Goal: Find specific fact: Find specific fact

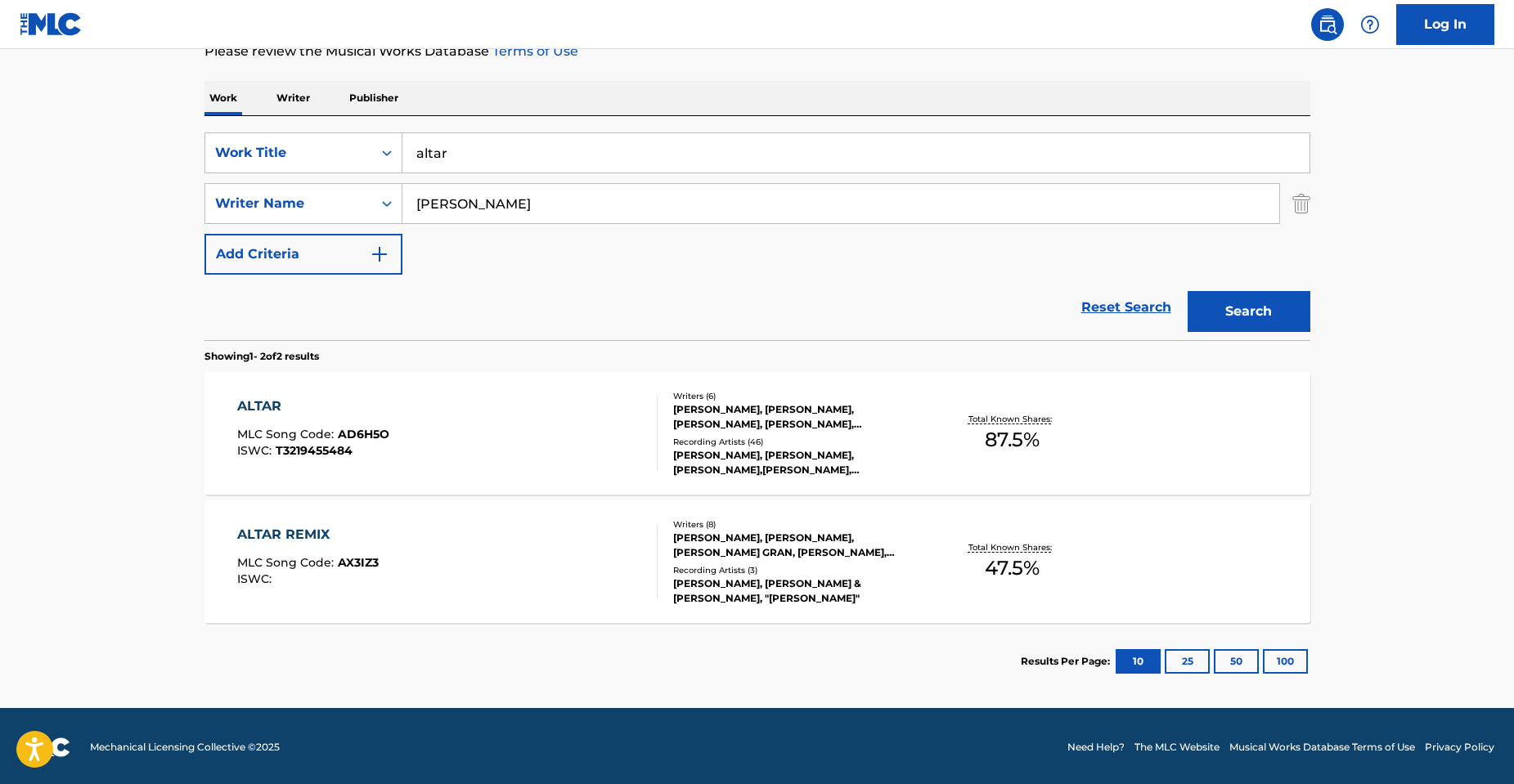
scroll to position [234, 0]
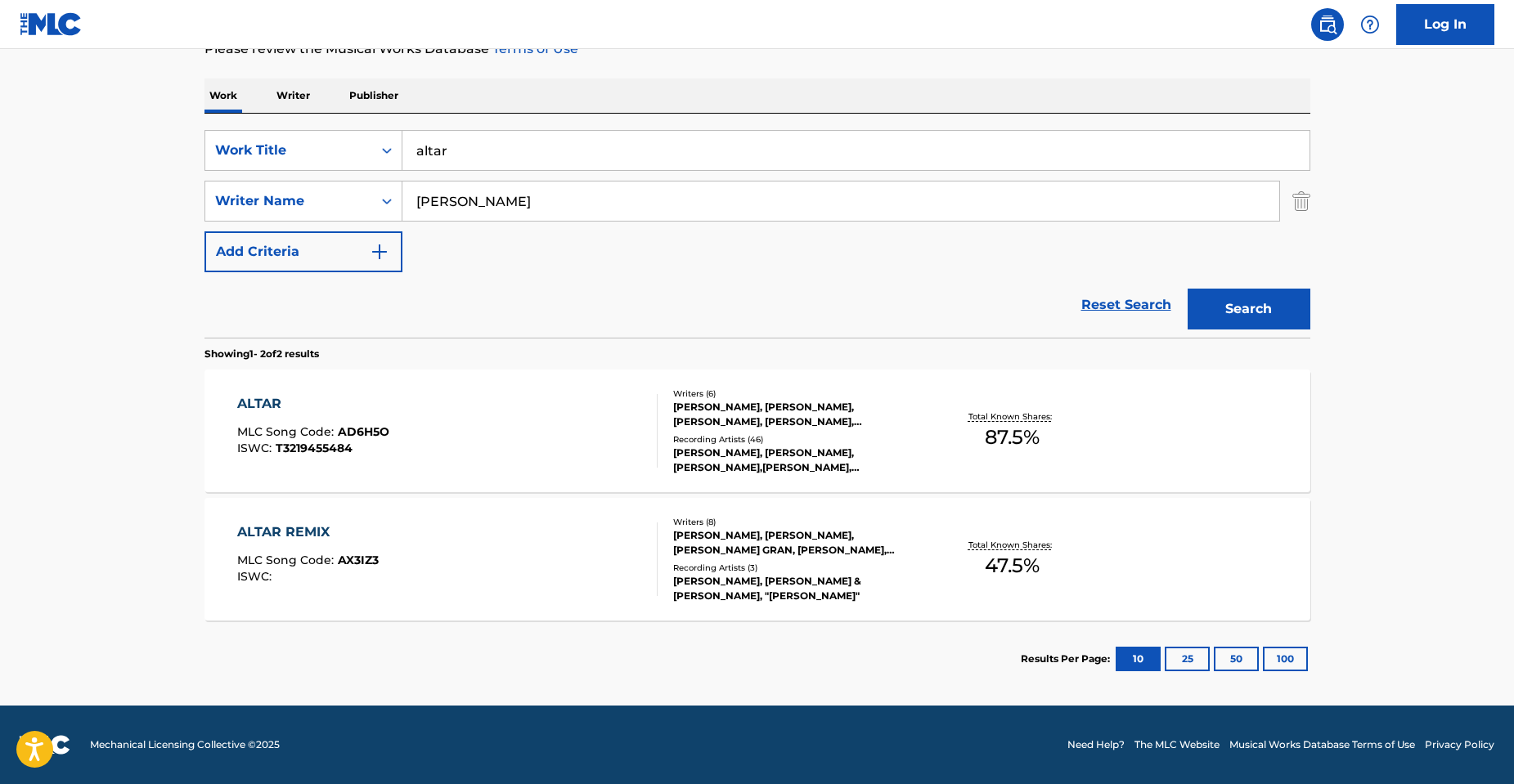
click at [453, 526] on div "ALTAR REMIX MLC Song Code : AX3IZ3 ISWC :" at bounding box center [447, 559] width 420 height 74
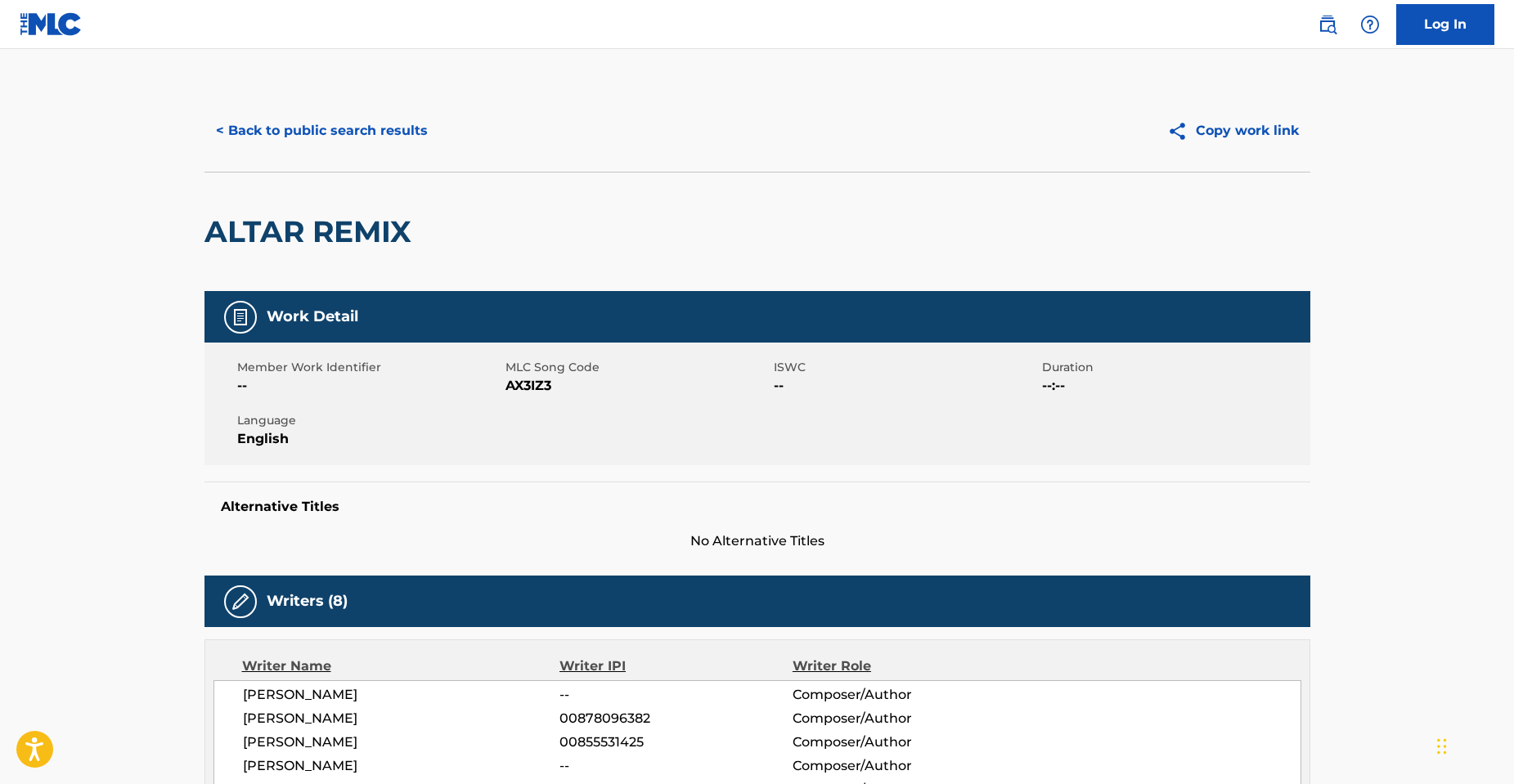
click at [511, 394] on span "AX3IZ3" at bounding box center [638, 386] width 264 height 20
click at [519, 385] on span "AX3IZ3" at bounding box center [638, 386] width 264 height 20
copy span "AX3IZ3"
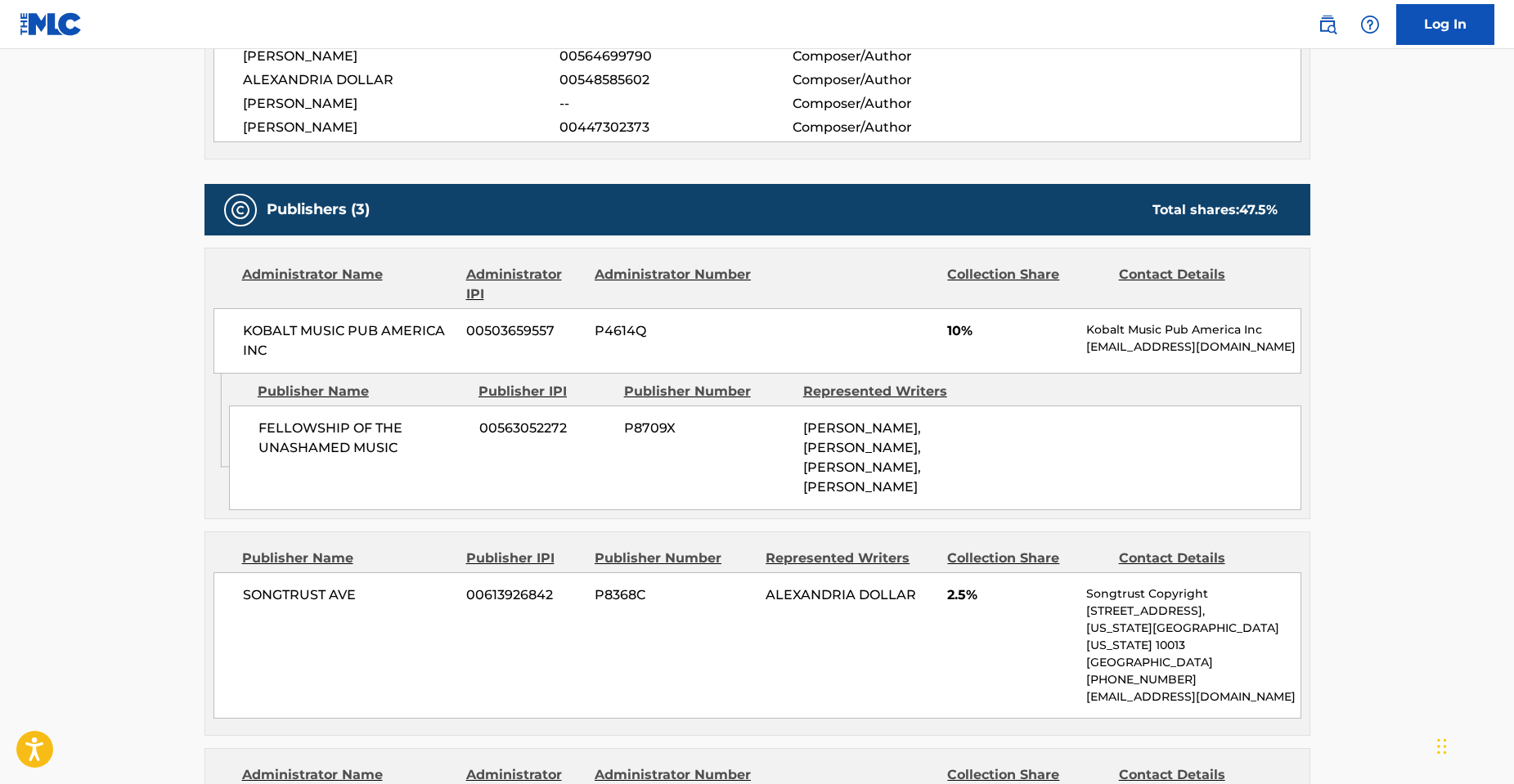
scroll to position [695, 0]
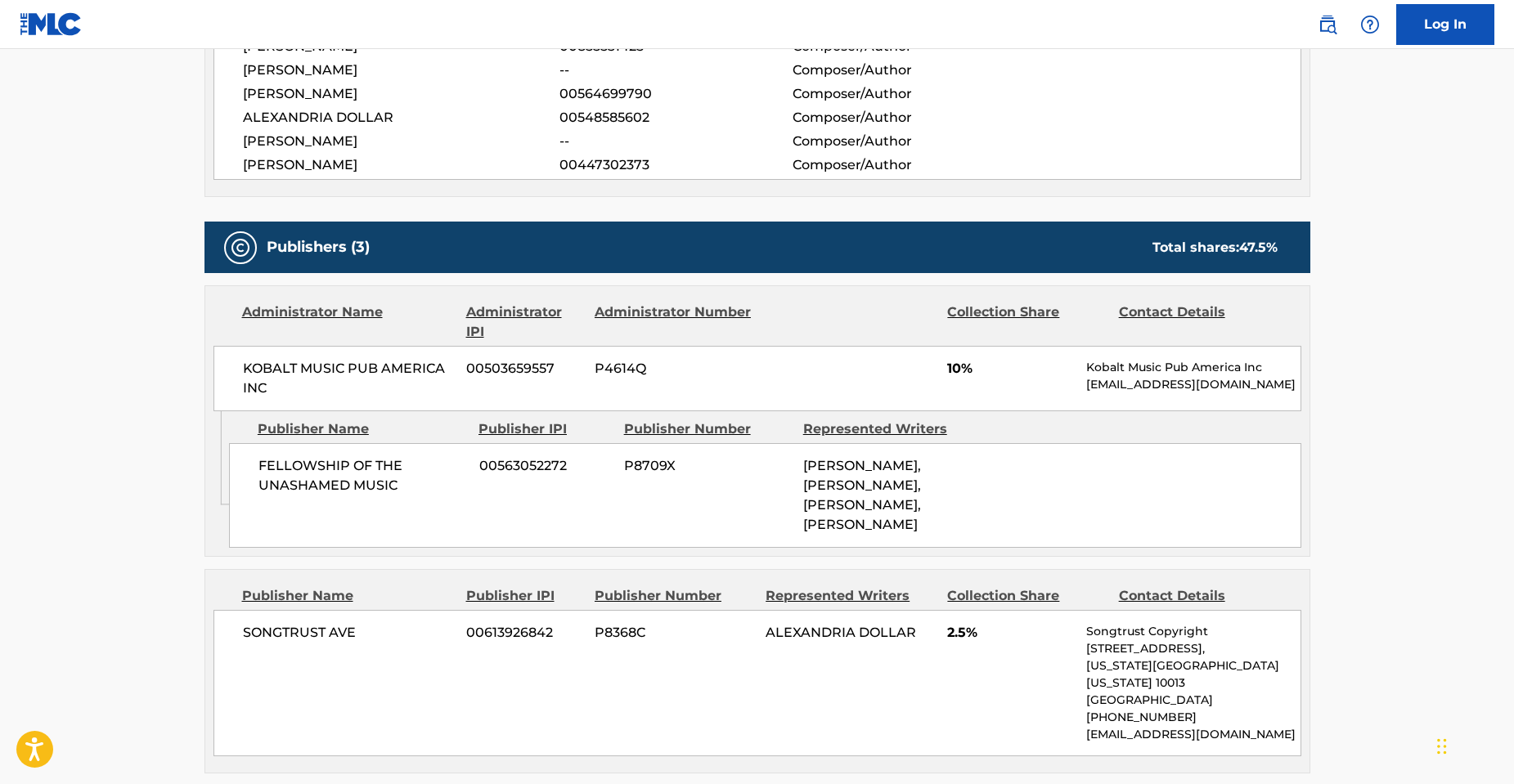
click at [250, 375] on span "KOBALT MUSIC PUB AMERICA INC" at bounding box center [349, 379] width 212 height 39
copy span "KOBALT"
